Goal: Navigation & Orientation: Find specific page/section

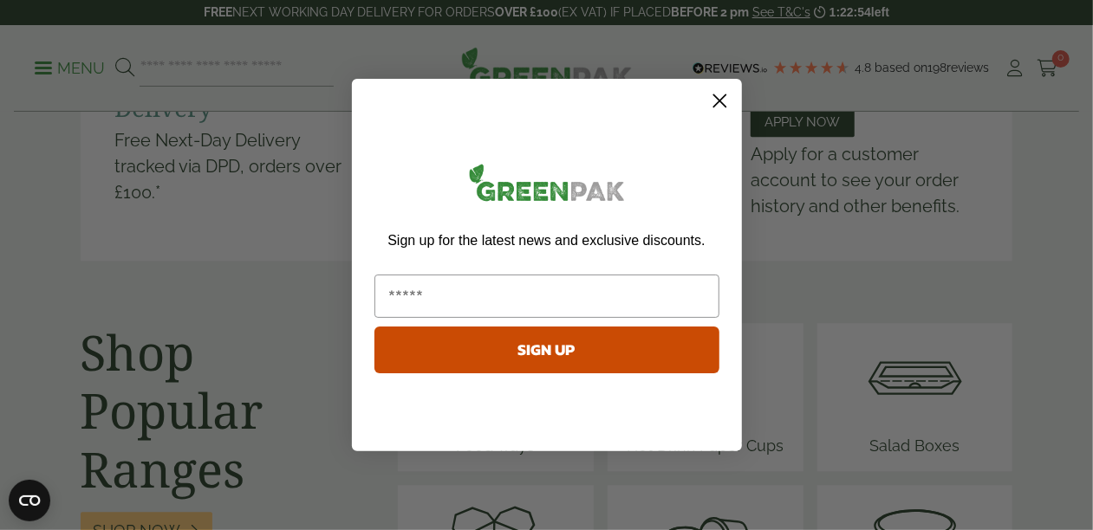
scroll to position [2218, 0]
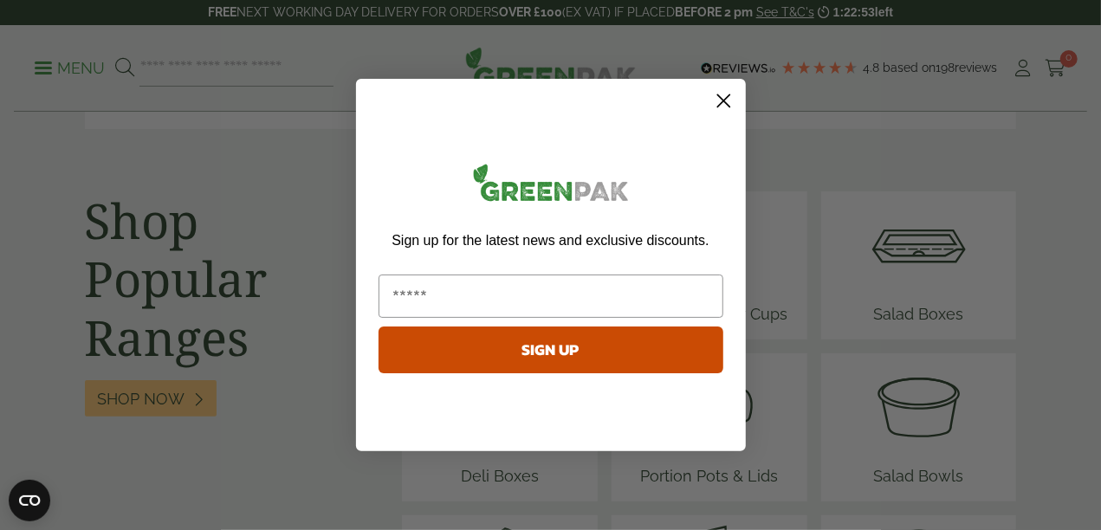
click at [1087, 260] on html "Consent Details [#IABV2SETTINGS#] About This website uses cookies We use cookie…" at bounding box center [550, 196] width 1101 height 4829
click at [724, 101] on icon "Close dialog" at bounding box center [724, 101] width 12 height 12
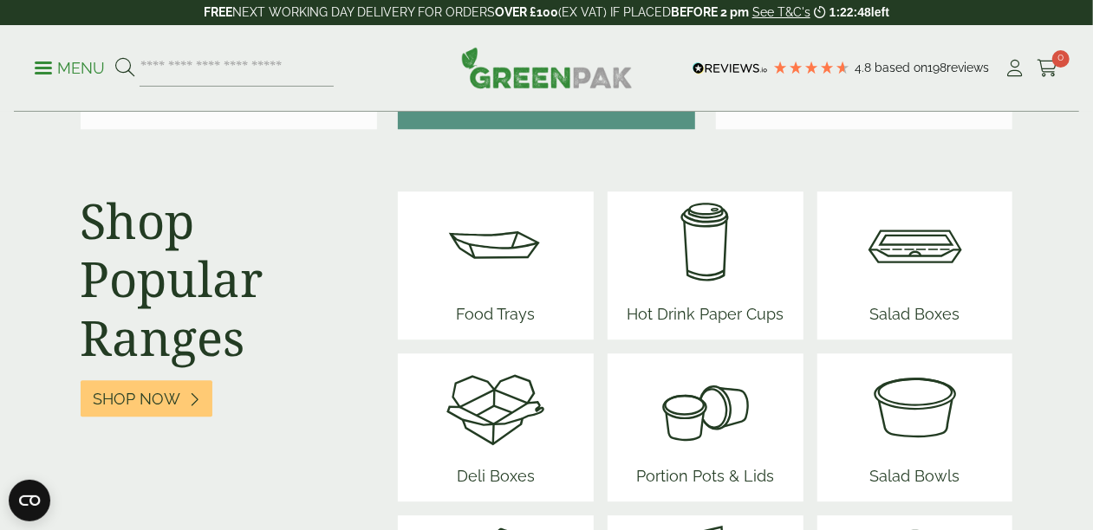
click at [508, 406] on img at bounding box center [496, 406] width 104 height 104
click at [909, 253] on img at bounding box center [915, 244] width 104 height 104
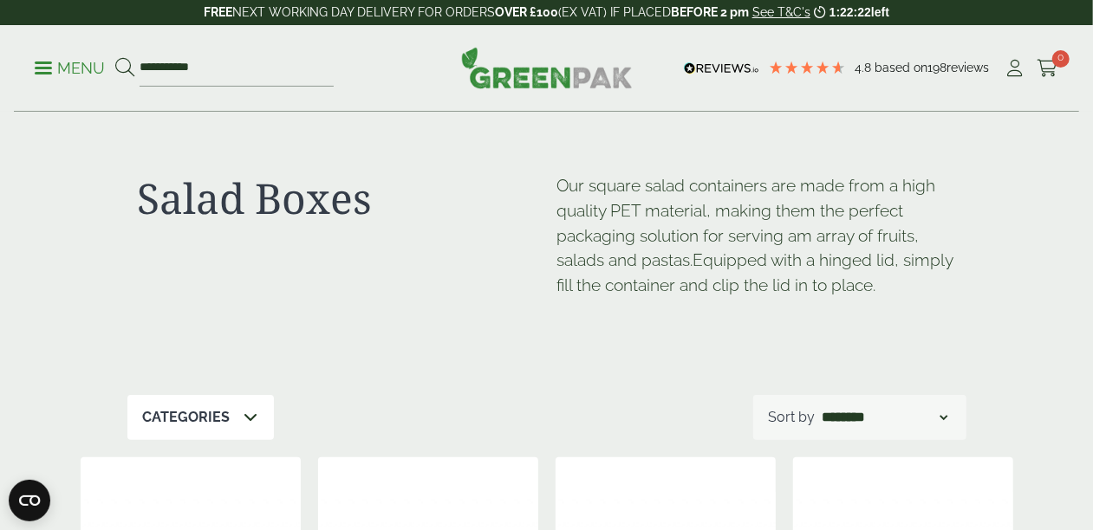
drag, startPoint x: 1094, startPoint y: 56, endPoint x: 620, endPoint y: 258, distance: 515.2
click at [620, 258] on div "Salad Boxes Our square salad containers are made from a high quality PET materi…" at bounding box center [546, 254] width 839 height 282
